Goal: Obtain resource: Download file/media

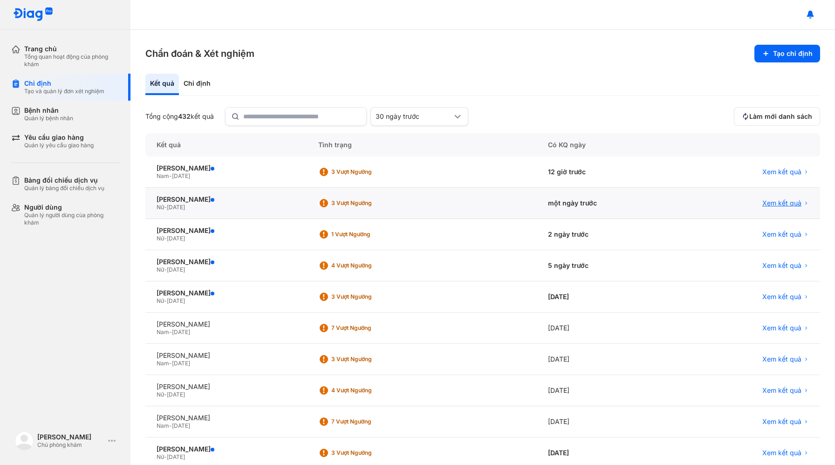
click at [784, 204] on span "Xem kết quả" at bounding box center [782, 203] width 39 height 8
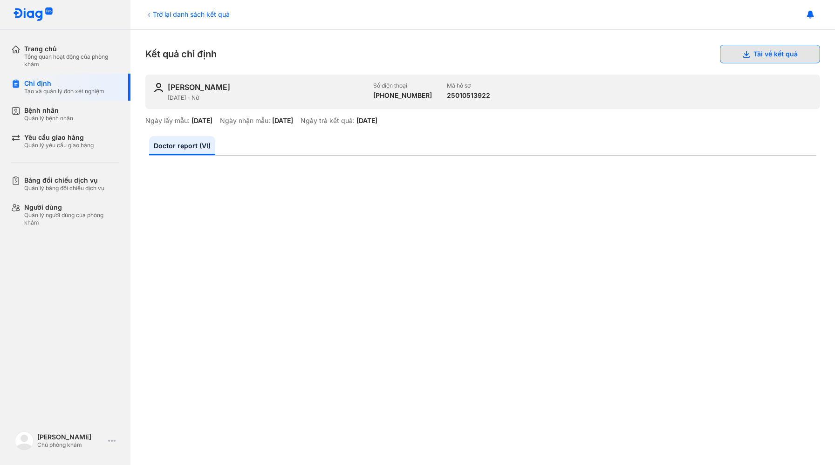
click at [750, 54] on button "Tải về kết quả" at bounding box center [770, 54] width 100 height 19
